Goal: Find specific page/section: Find specific page/section

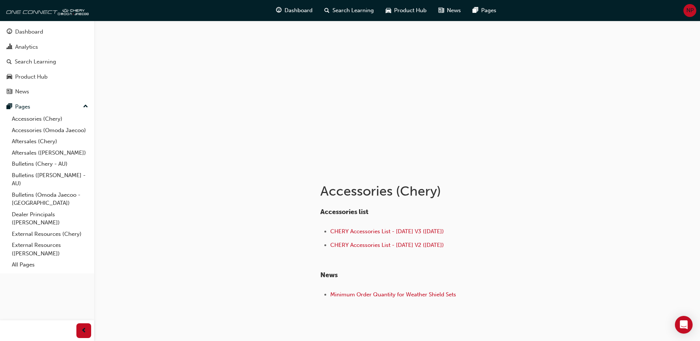
click at [545, 236] on li "CHERY Accessories List - [DATE] V3 ([DATE])" at bounding box center [445, 232] width 230 height 11
click at [44, 129] on link "Accessories (Omoda Jaecoo)" at bounding box center [50, 130] width 82 height 11
click at [43, 121] on link "Accessories (Chery)" at bounding box center [50, 118] width 82 height 11
